Goal: Task Accomplishment & Management: Use online tool/utility

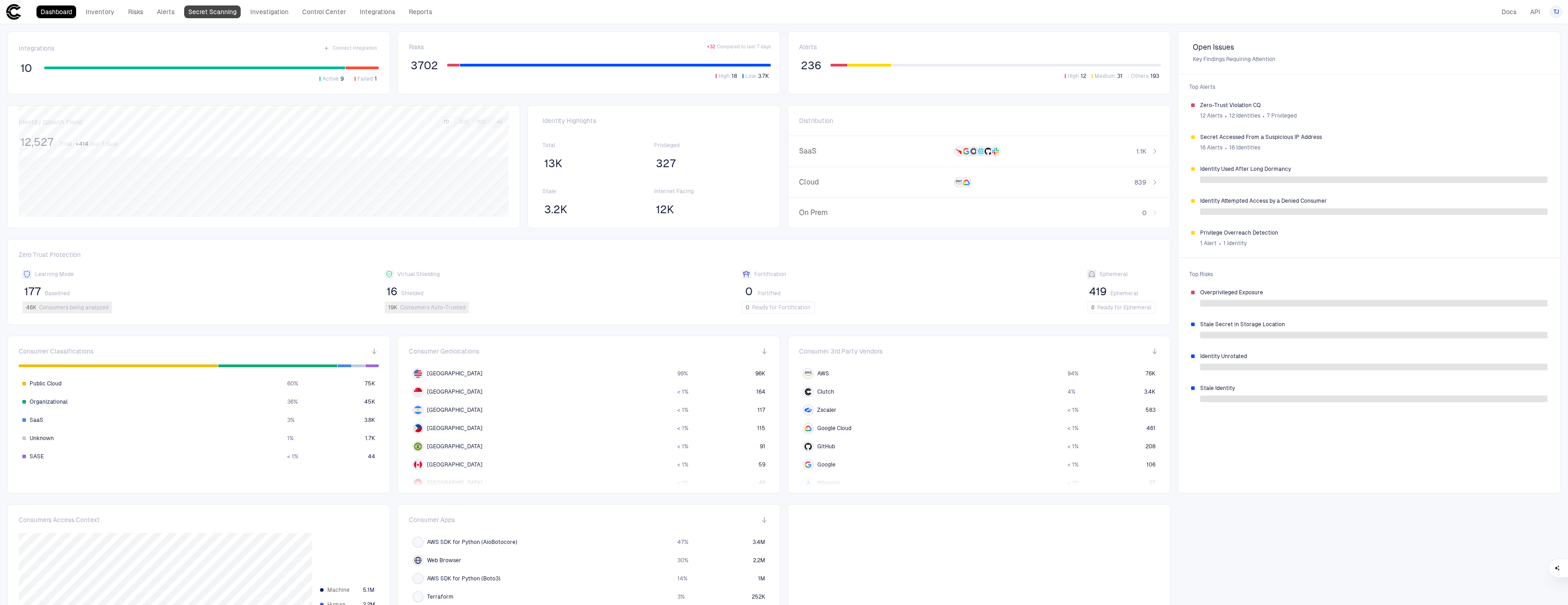
click at [222, 16] on link "Secret Scanning" at bounding box center [212, 12] width 57 height 13
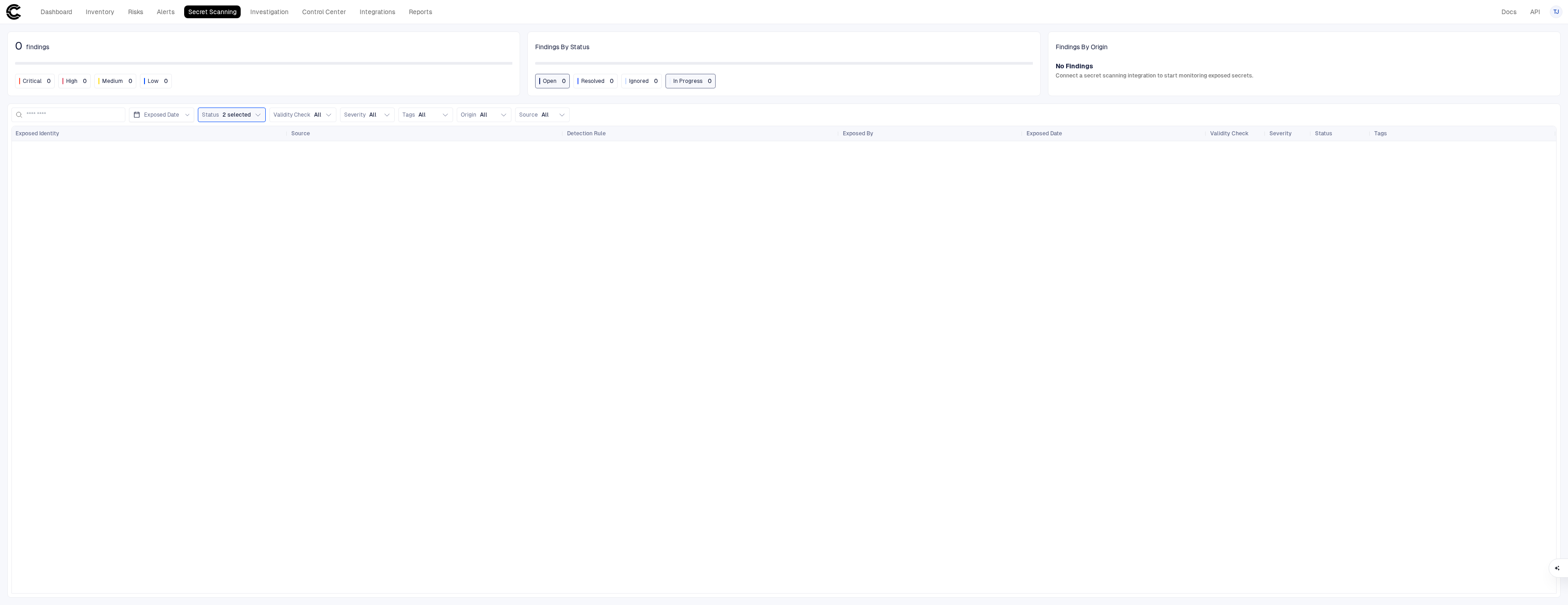
click at [506, 228] on div at bounding box center [784, 368] width 1545 height 452
click at [476, 354] on div at bounding box center [784, 368] width 1545 height 452
click at [395, 18] on div "Dashboard Inventory Risks Alerts Secret Scanning Investigation Control Center I…" at bounding box center [221, 12] width 431 height 17
click at [366, 9] on link "Integrations" at bounding box center [377, 12] width 44 height 13
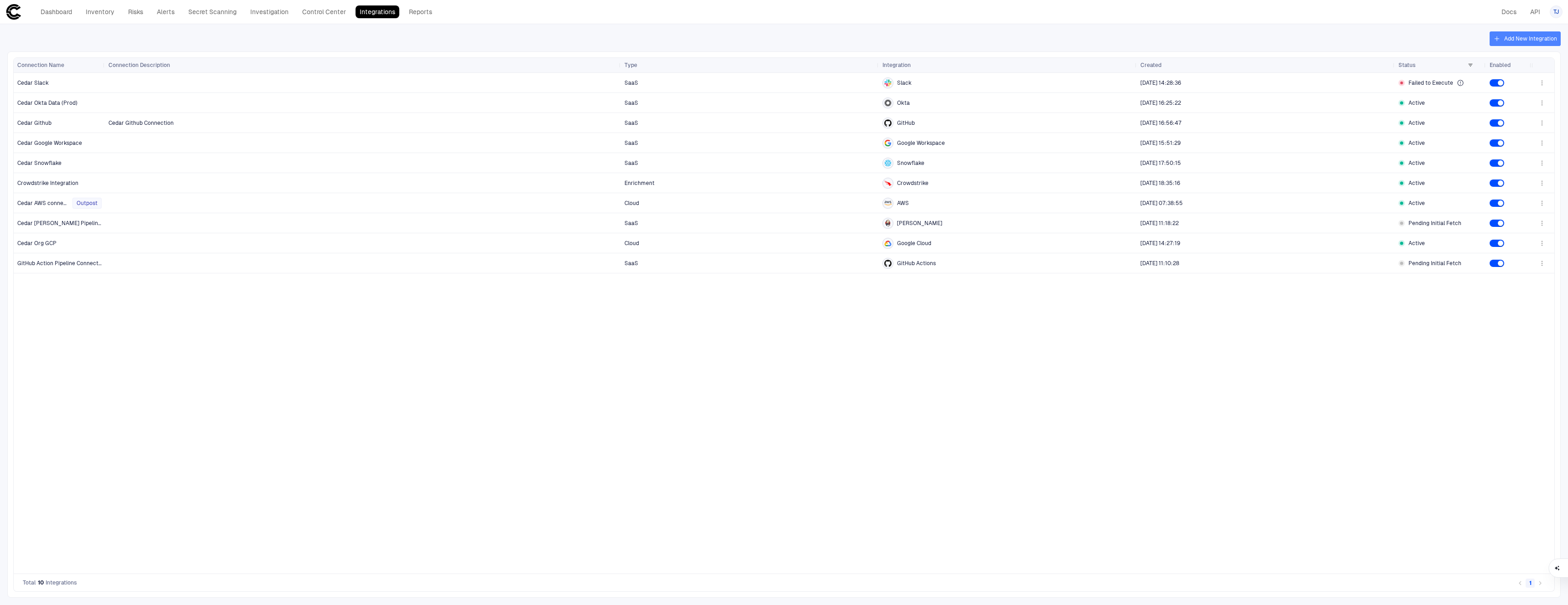
click at [1537, 38] on button "Add New Integration" at bounding box center [1525, 39] width 71 height 15
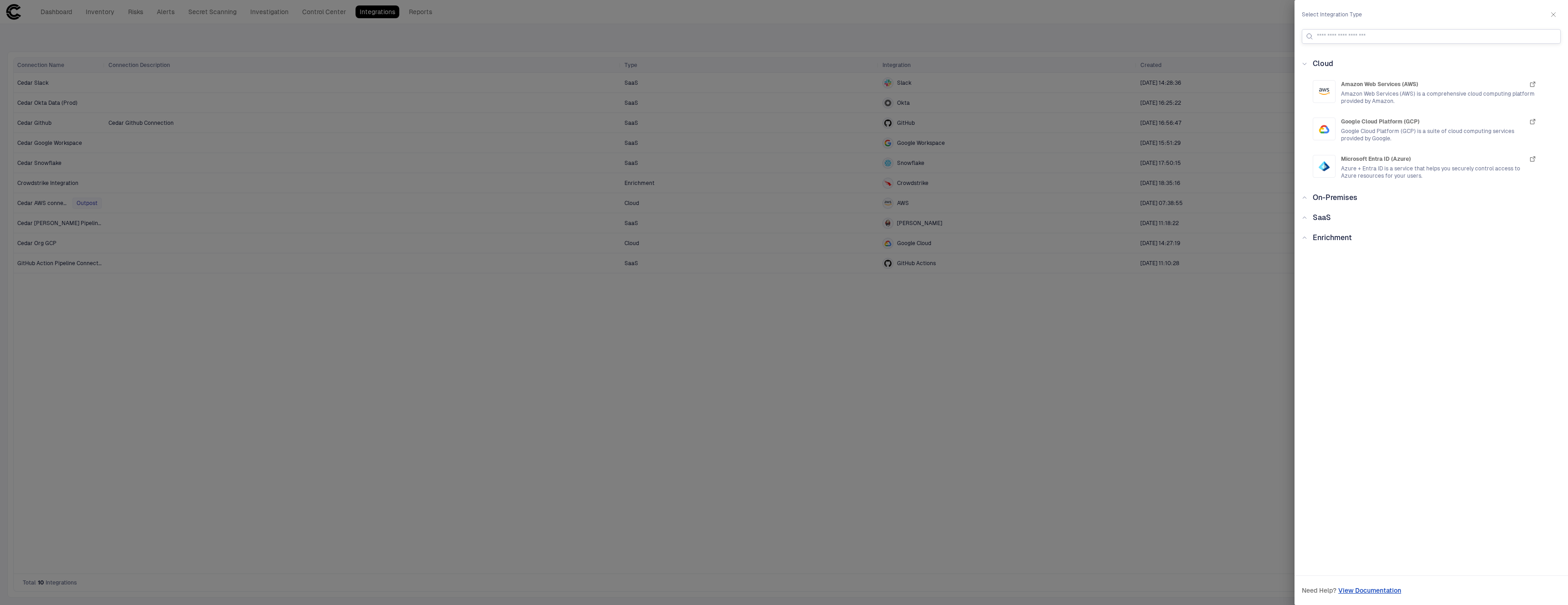
click at [1372, 38] on input at bounding box center [1437, 37] width 240 height 14
type input "******"
click at [1334, 206] on span "Enrichment" at bounding box center [1332, 209] width 39 height 9
click at [1555, 14] on icon "button" at bounding box center [1553, 14] width 7 height 7
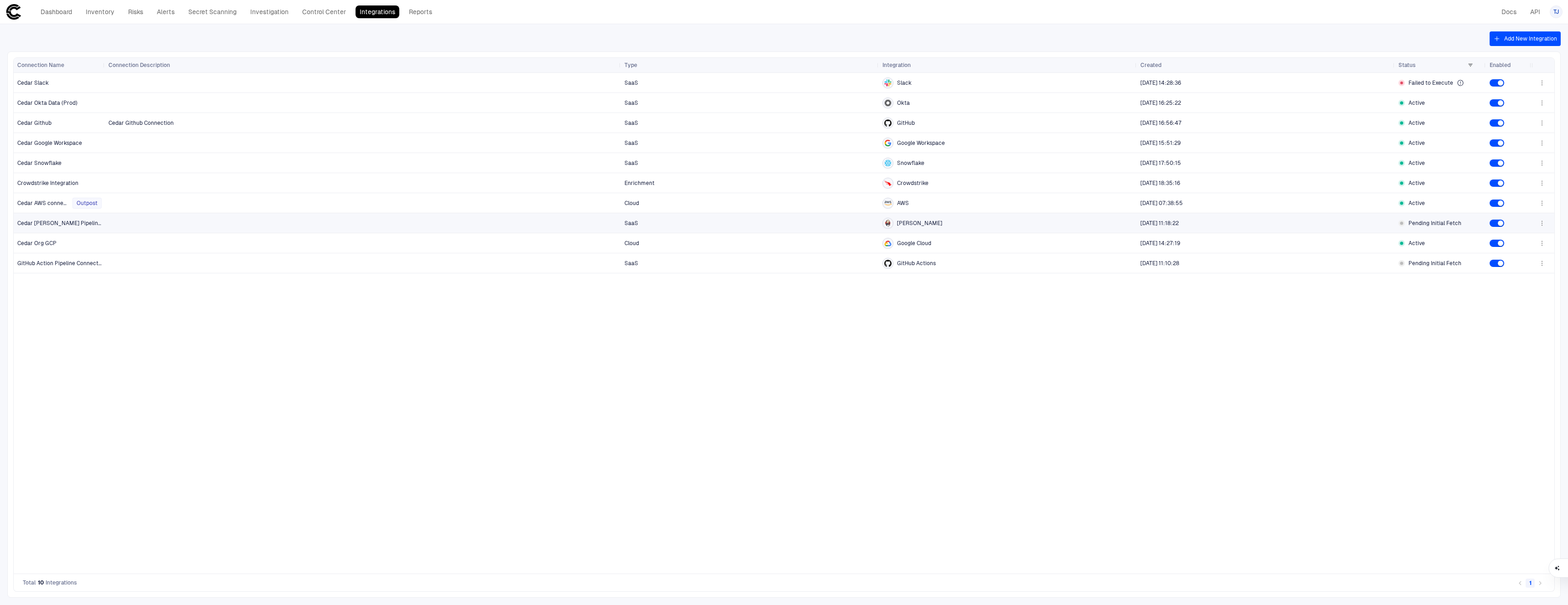
click at [1385, 225] on span "[DATE] 11:18:22" at bounding box center [1266, 223] width 251 height 18
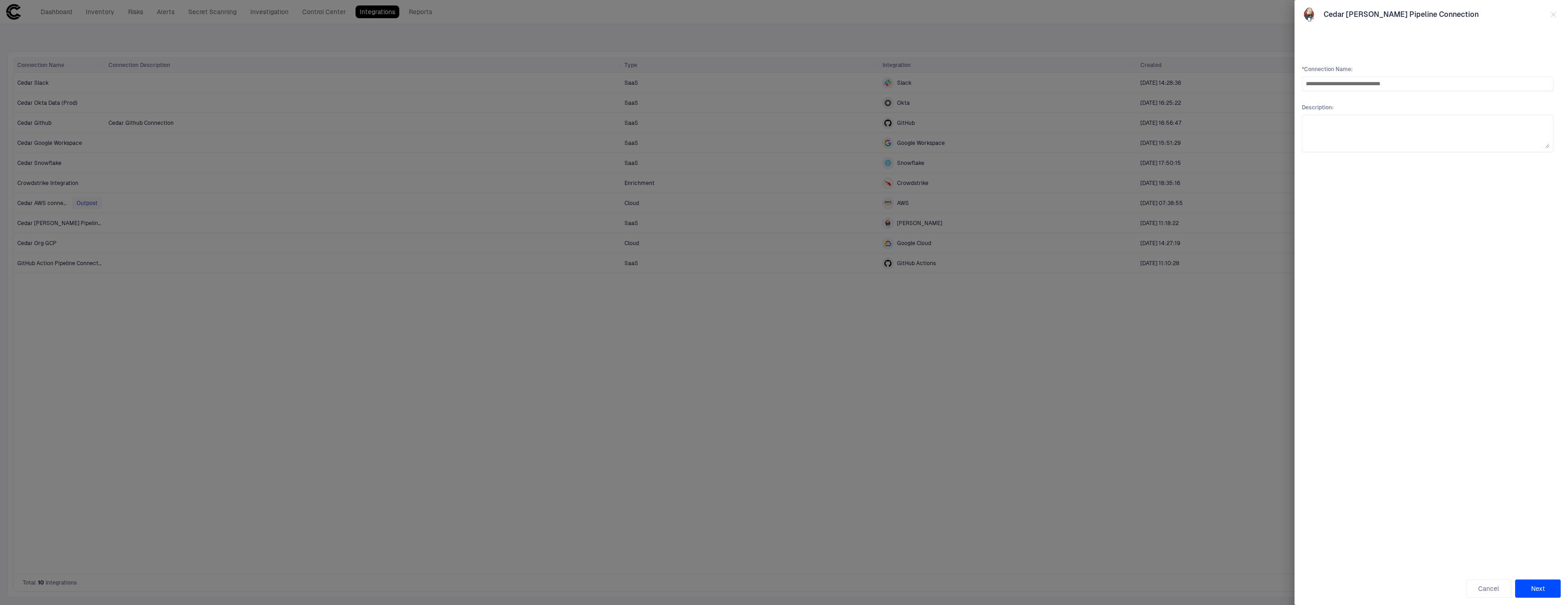
click at [804, 411] on div at bounding box center [784, 302] width 1568 height 605
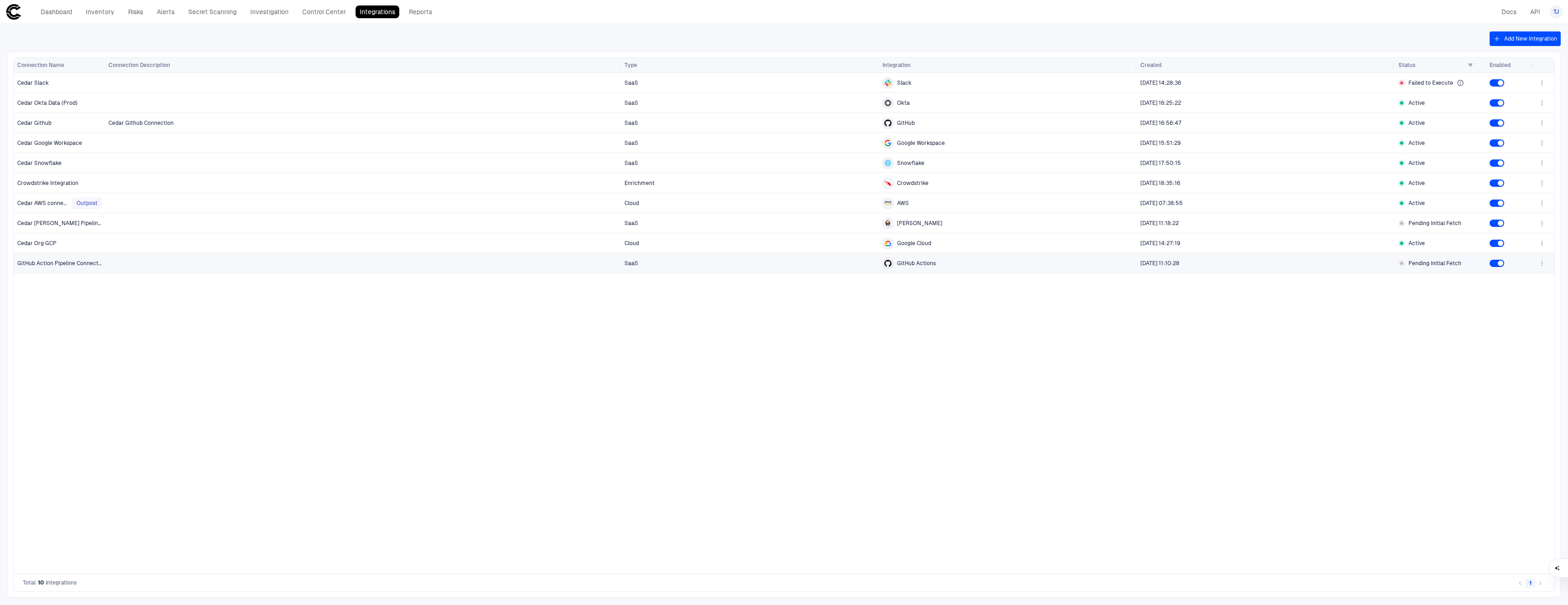
click at [285, 269] on div at bounding box center [363, 263] width 509 height 18
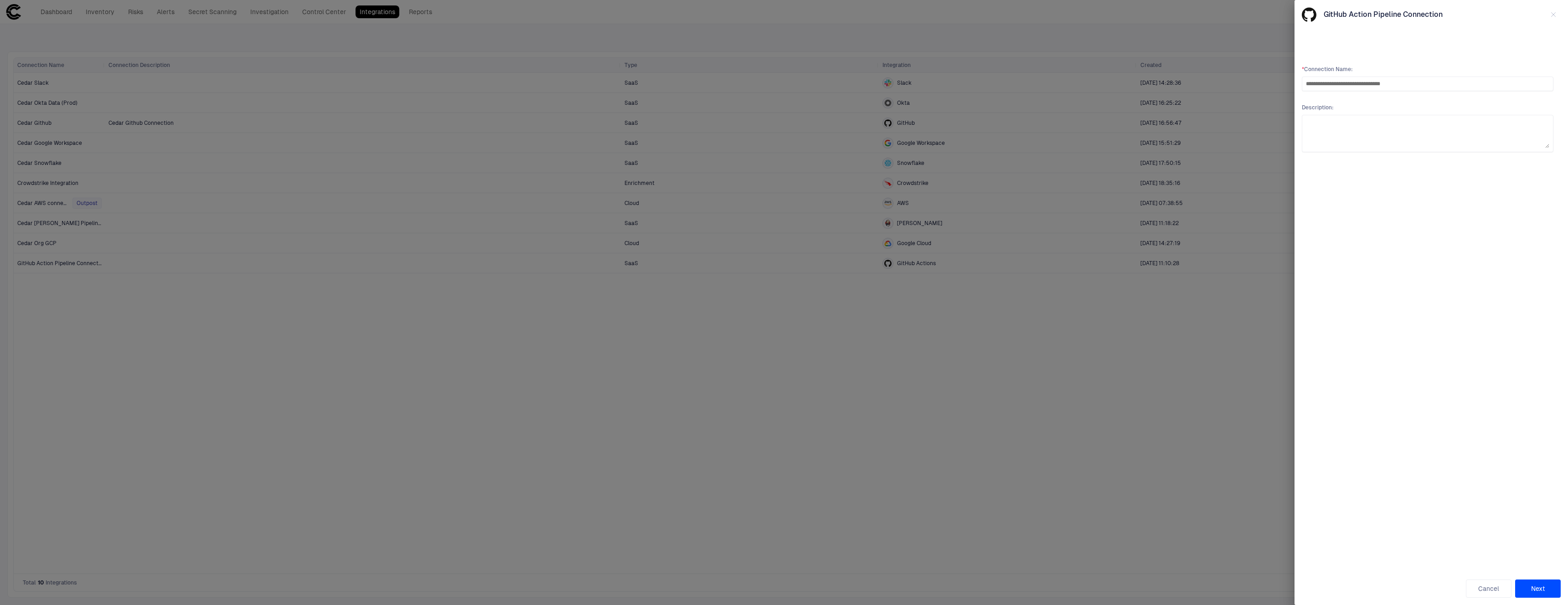
click at [633, 413] on div at bounding box center [784, 302] width 1568 height 605
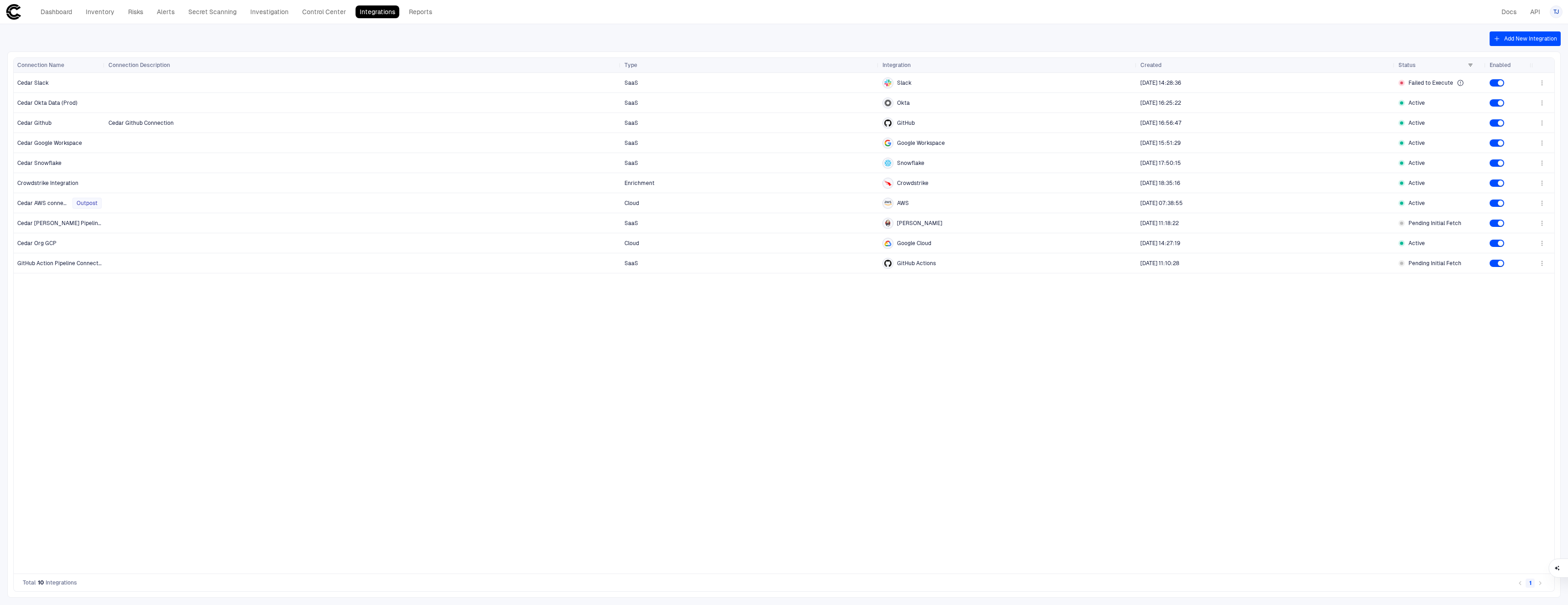
click at [622, 404] on div "SaaS Slack [DATE] 14:28:36 Failed to Execute SaaS Okta [DATE] 16:25:22 Active C…" at bounding box center [818, 323] width 1427 height 501
click at [276, 353] on div "SaaS Slack [DATE] 14:28:36 Failed to Execute SaaS Okta [DATE] 16:25:22 Active C…" at bounding box center [818, 323] width 1427 height 501
